Goal: Information Seeking & Learning: Learn about a topic

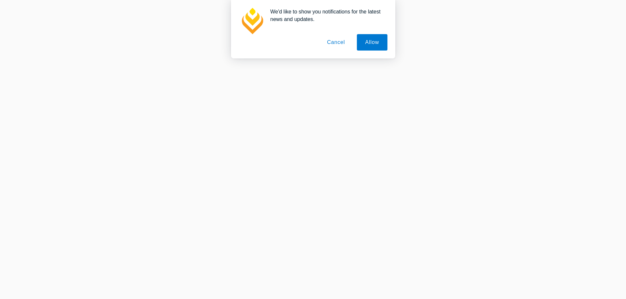
scroll to position [394, 0]
click at [337, 41] on button "Cancel" at bounding box center [336, 42] width 35 height 16
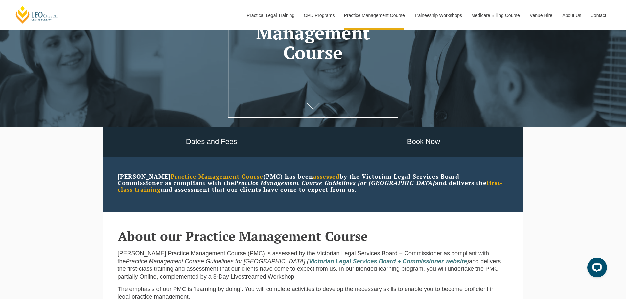
scroll to position [33, 0]
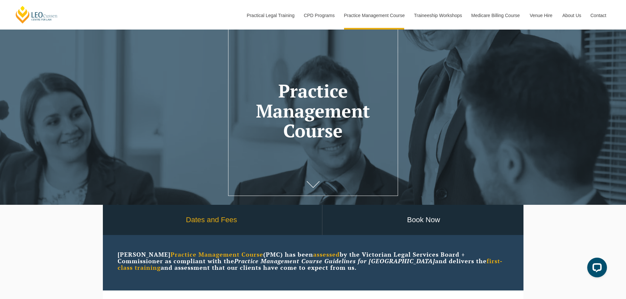
click at [221, 225] on link "Dates and Fees" at bounding box center [211, 220] width 221 height 31
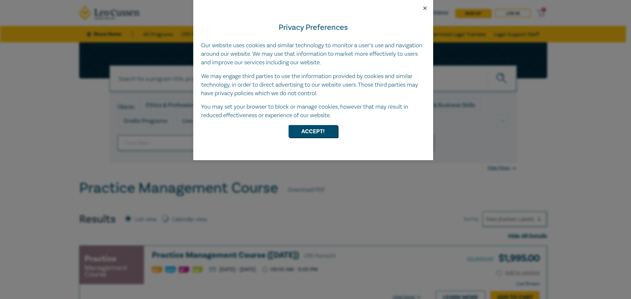
click at [425, 8] on button "Close" at bounding box center [425, 8] width 6 height 6
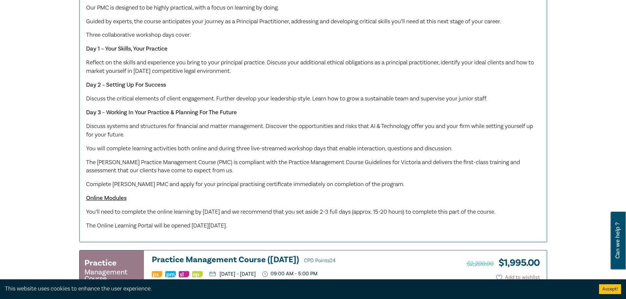
scroll to position [394, 0]
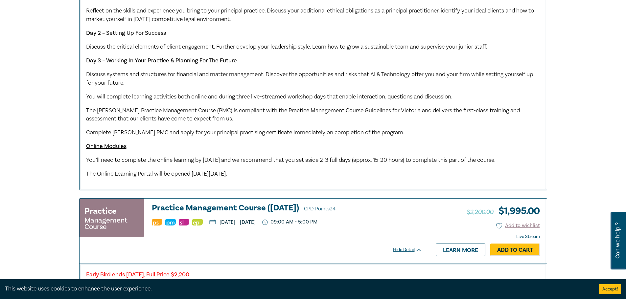
drag, startPoint x: 466, startPoint y: 193, endPoint x: 87, endPoint y: 99, distance: 390.6
click at [87, 99] on div "Early Bird ends Friday 12 September 2025, Full Price $2,200. Our PMC is designe…" at bounding box center [313, 53] width 467 height 273
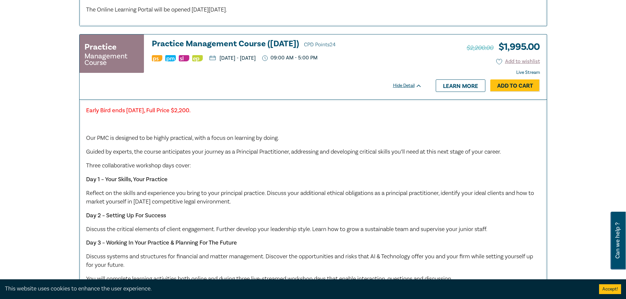
scroll to position [822, 0]
